Goal: Find specific page/section: Find specific page/section

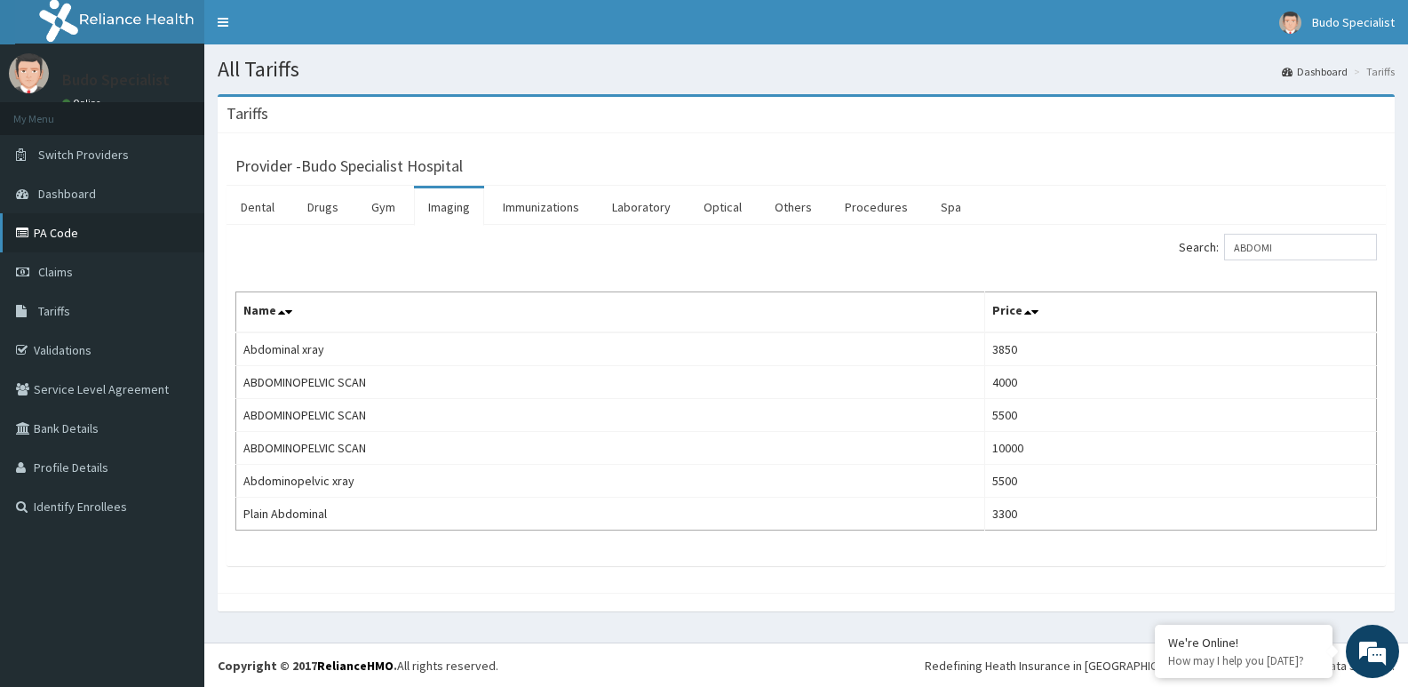
click at [80, 233] on link "PA Code" at bounding box center [102, 232] width 204 height 39
click at [81, 235] on link "PA Code" at bounding box center [102, 232] width 204 height 39
click at [81, 236] on link "PA Code" at bounding box center [102, 232] width 204 height 39
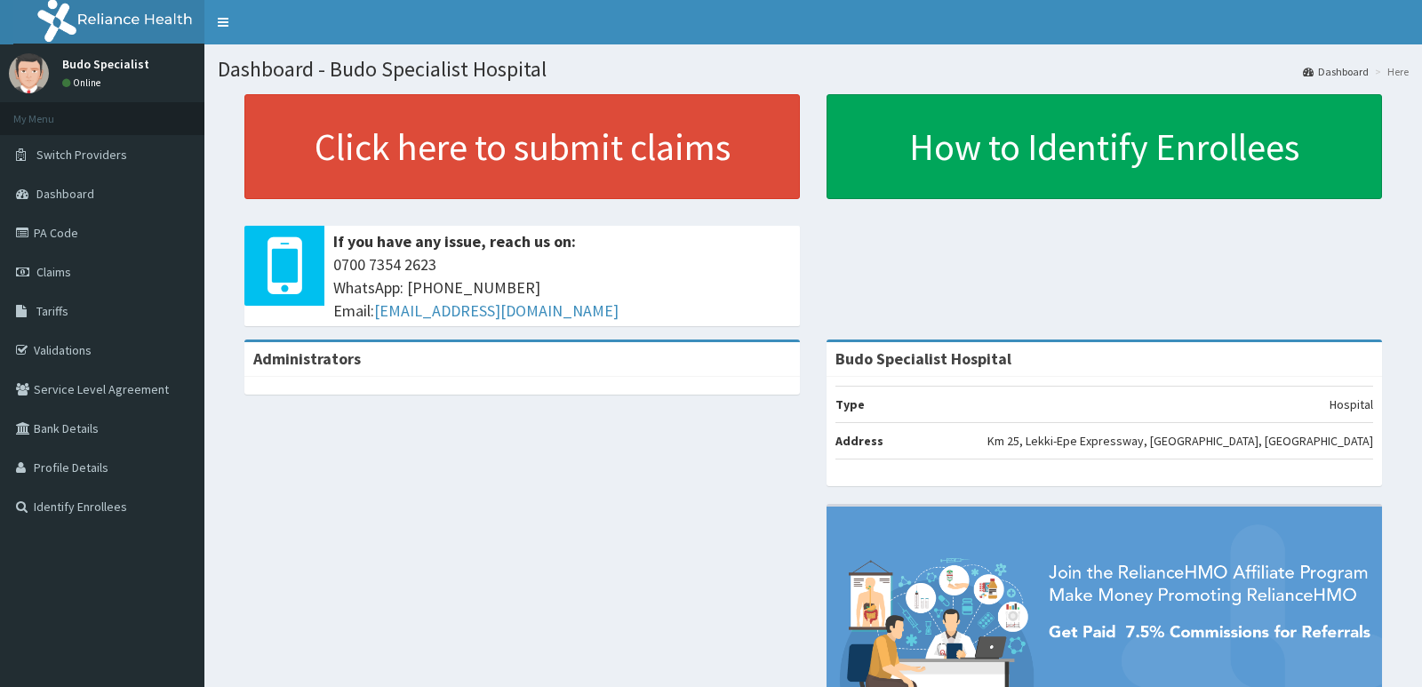
click at [66, 228] on link "PA Code" at bounding box center [102, 232] width 204 height 39
